Goal: Information Seeking & Learning: Learn about a topic

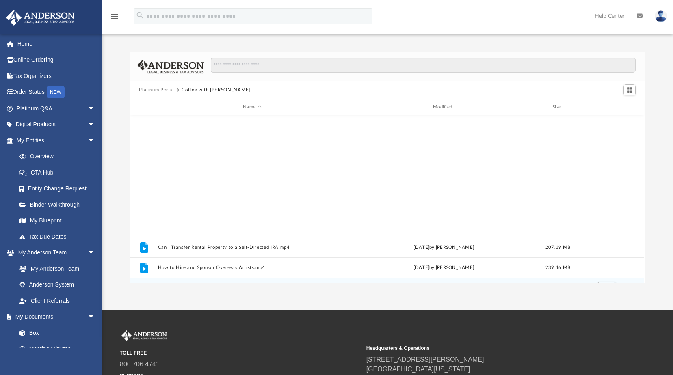
scroll to position [179, 508]
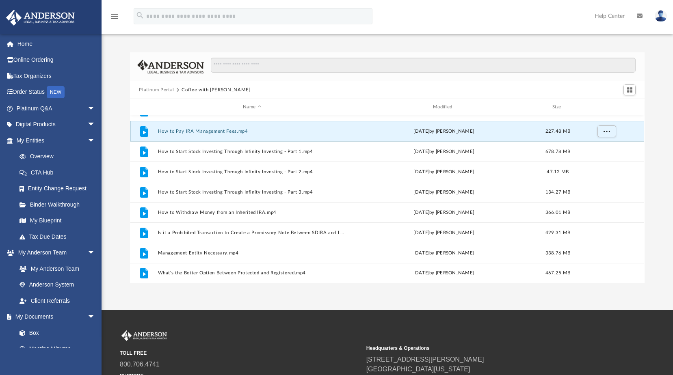
click at [187, 130] on button "How to Pay IRA Management Fees.mp4" at bounding box center [252, 131] width 188 height 5
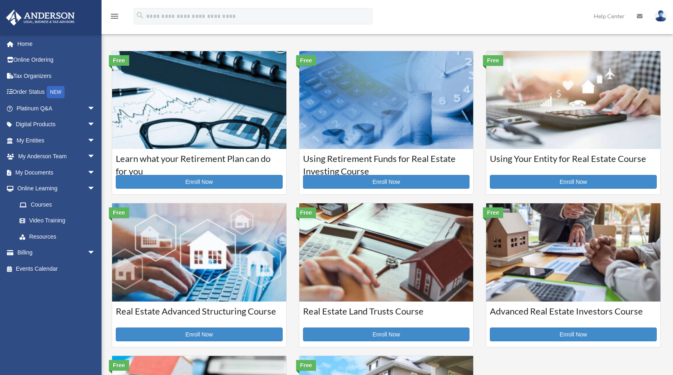
scroll to position [81, 0]
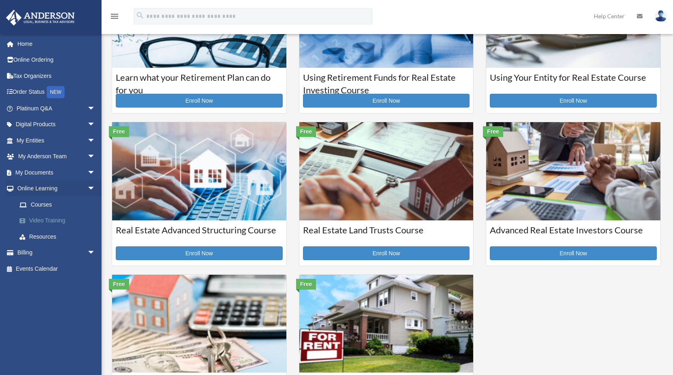
click at [41, 216] on link "Video Training" at bounding box center [59, 221] width 96 height 16
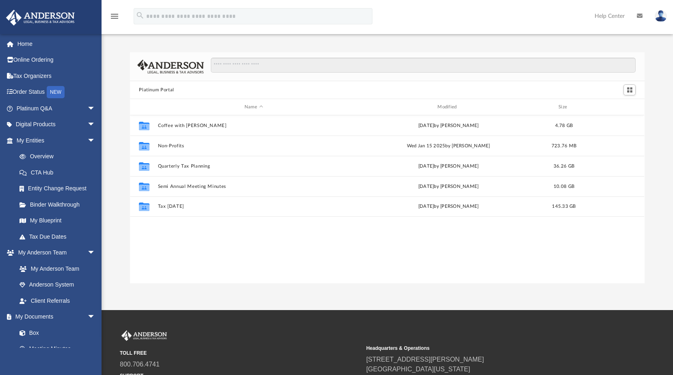
scroll to position [179, 508]
